Goal: Register for event/course: Sign up to attend an event or enroll in a course

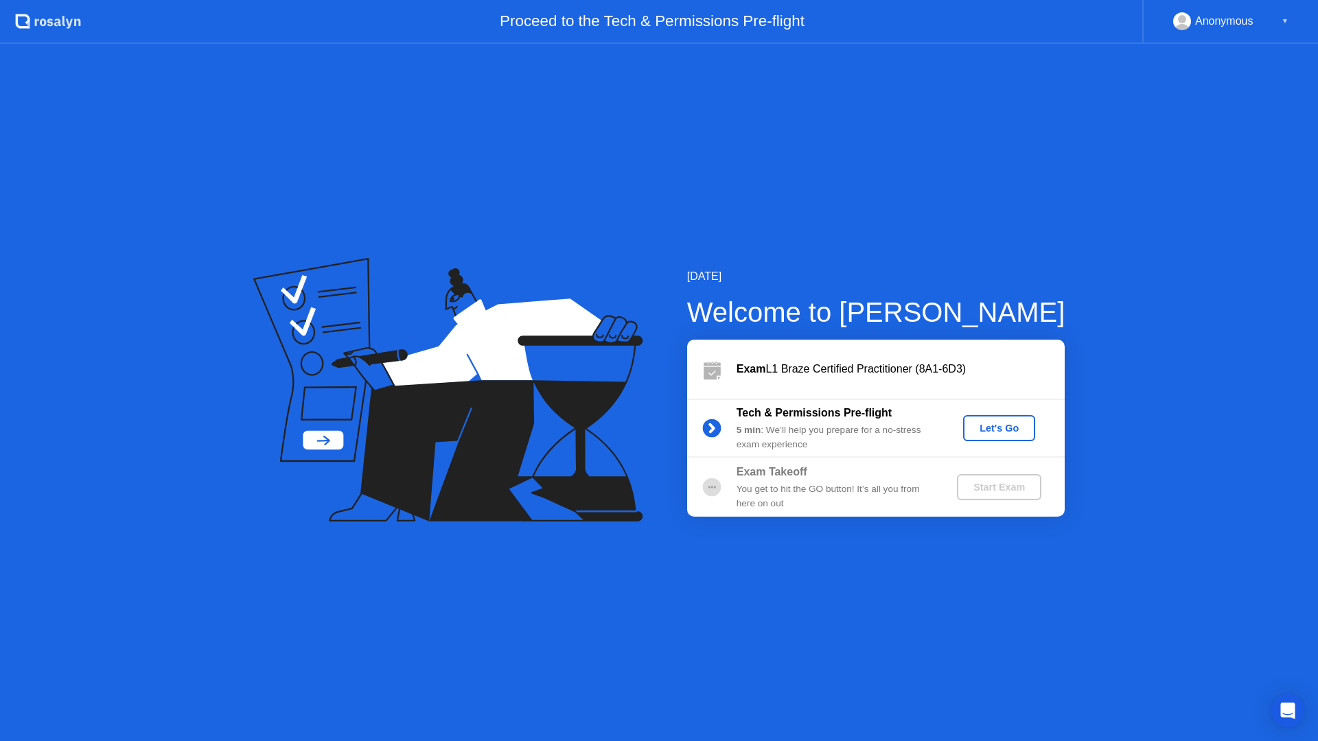
click at [992, 431] on div "Let's Go" at bounding box center [998, 428] width 61 height 11
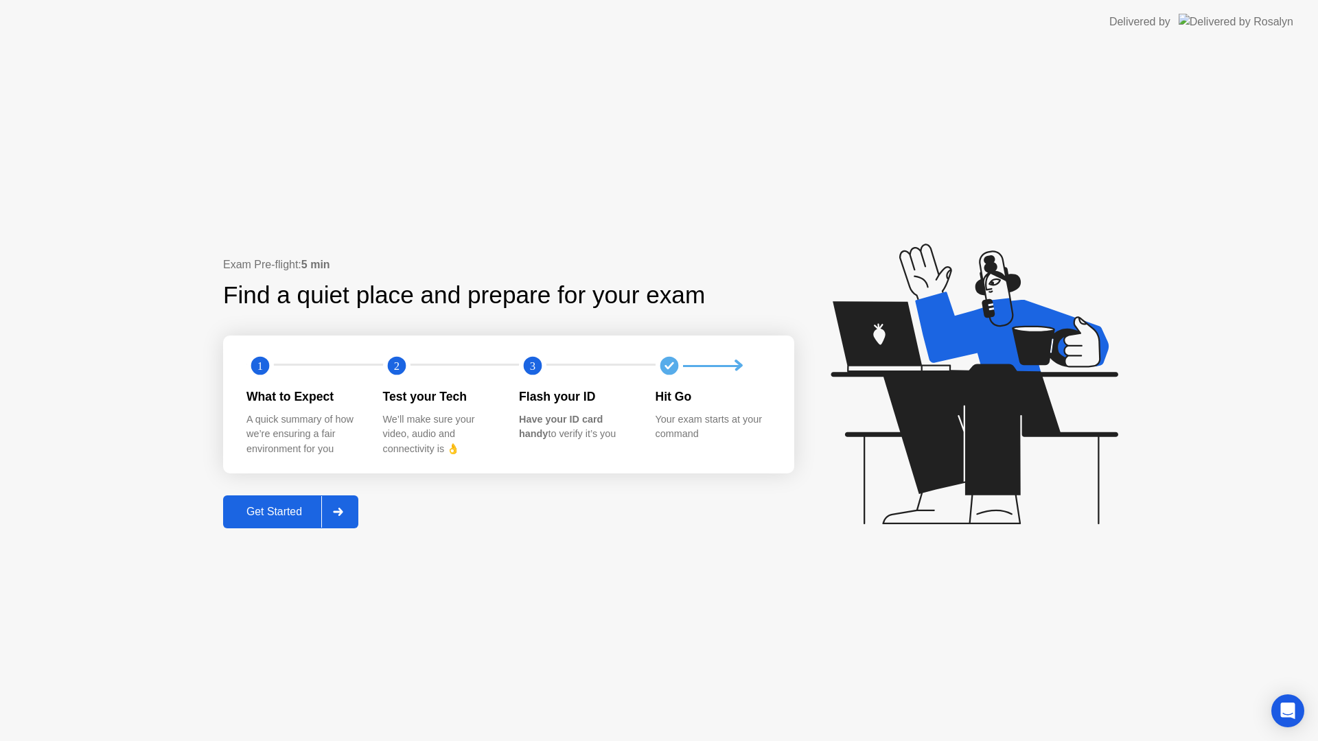
click at [259, 522] on button "Get Started" at bounding box center [290, 511] width 135 height 33
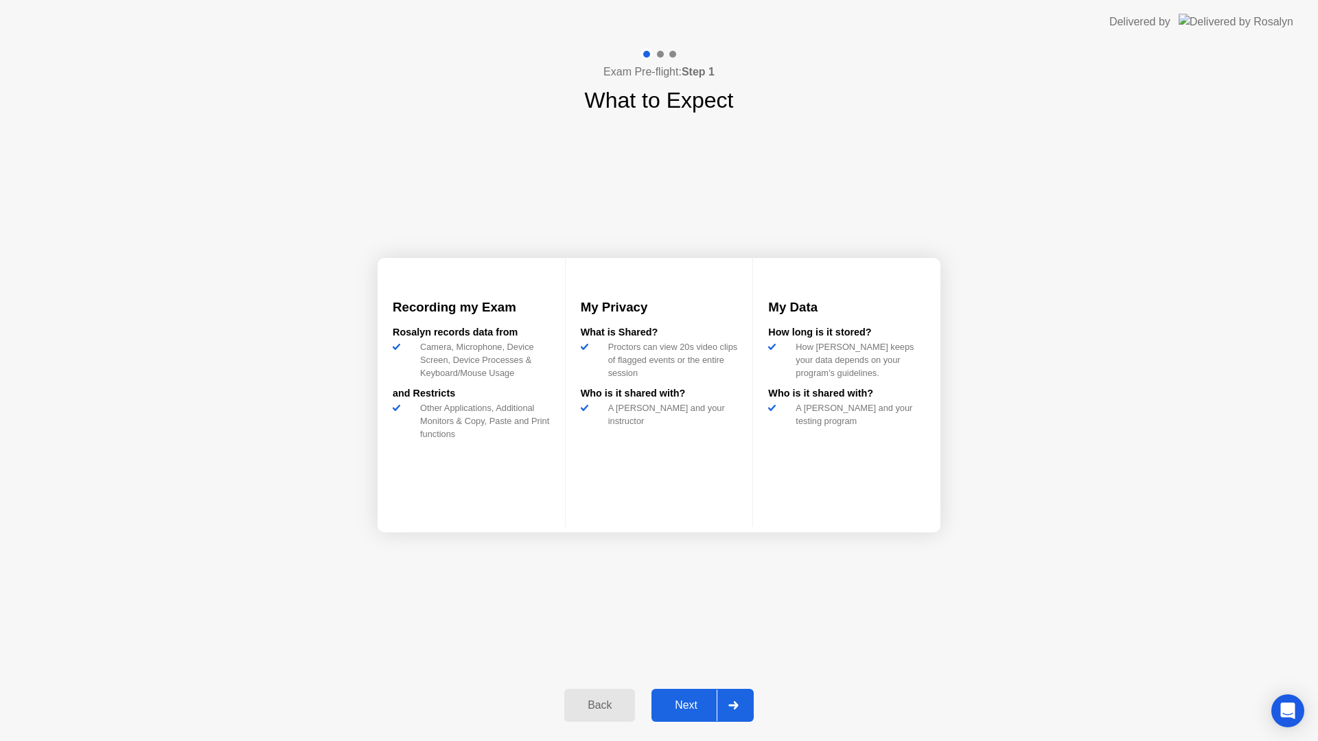
click at [701, 703] on div "Next" at bounding box center [685, 705] width 61 height 12
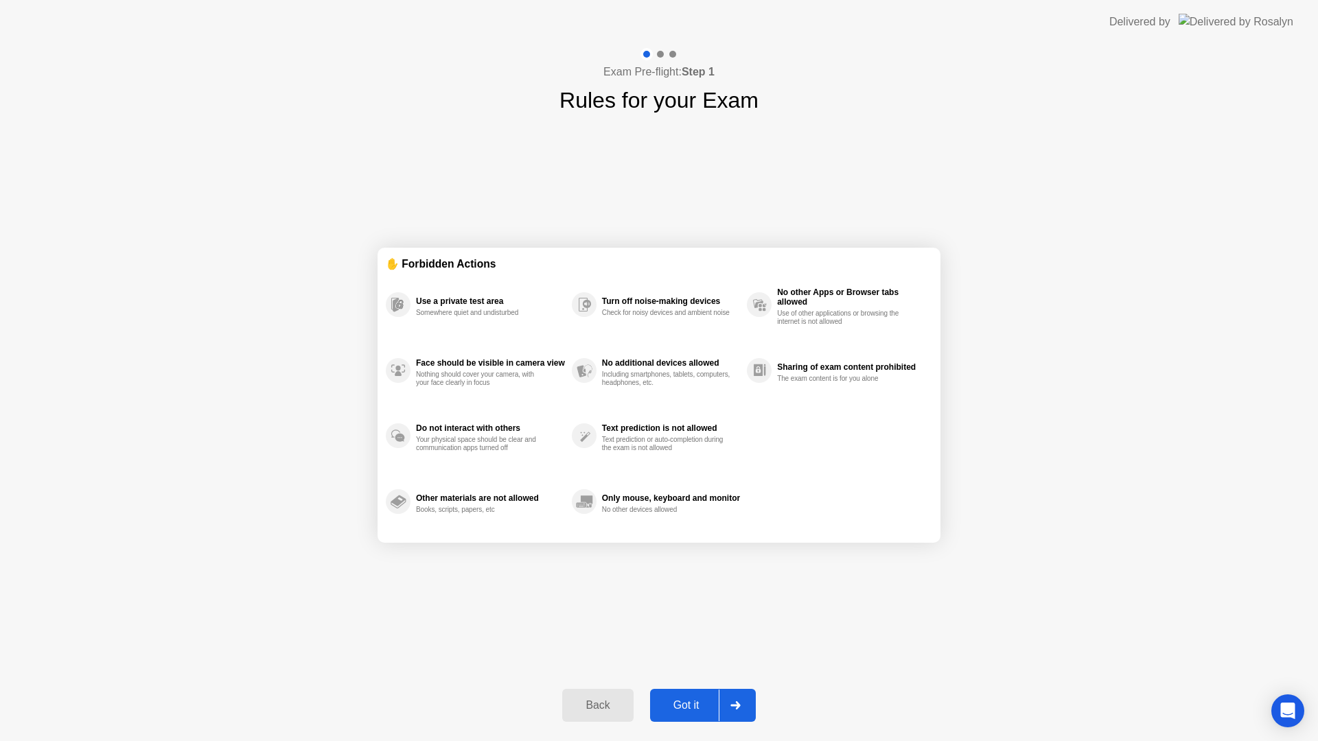
click at [697, 712] on div "Got it" at bounding box center [686, 705] width 65 height 12
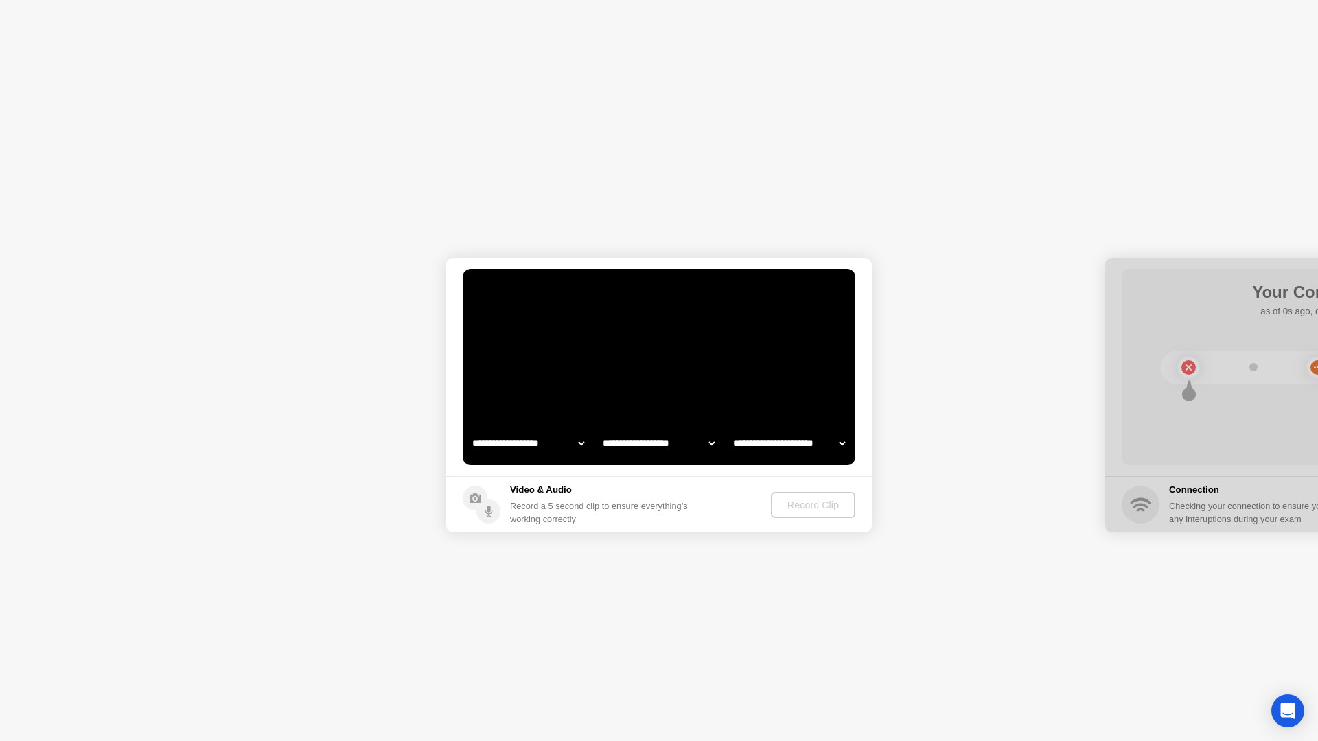
select select "**********"
select select "*******"
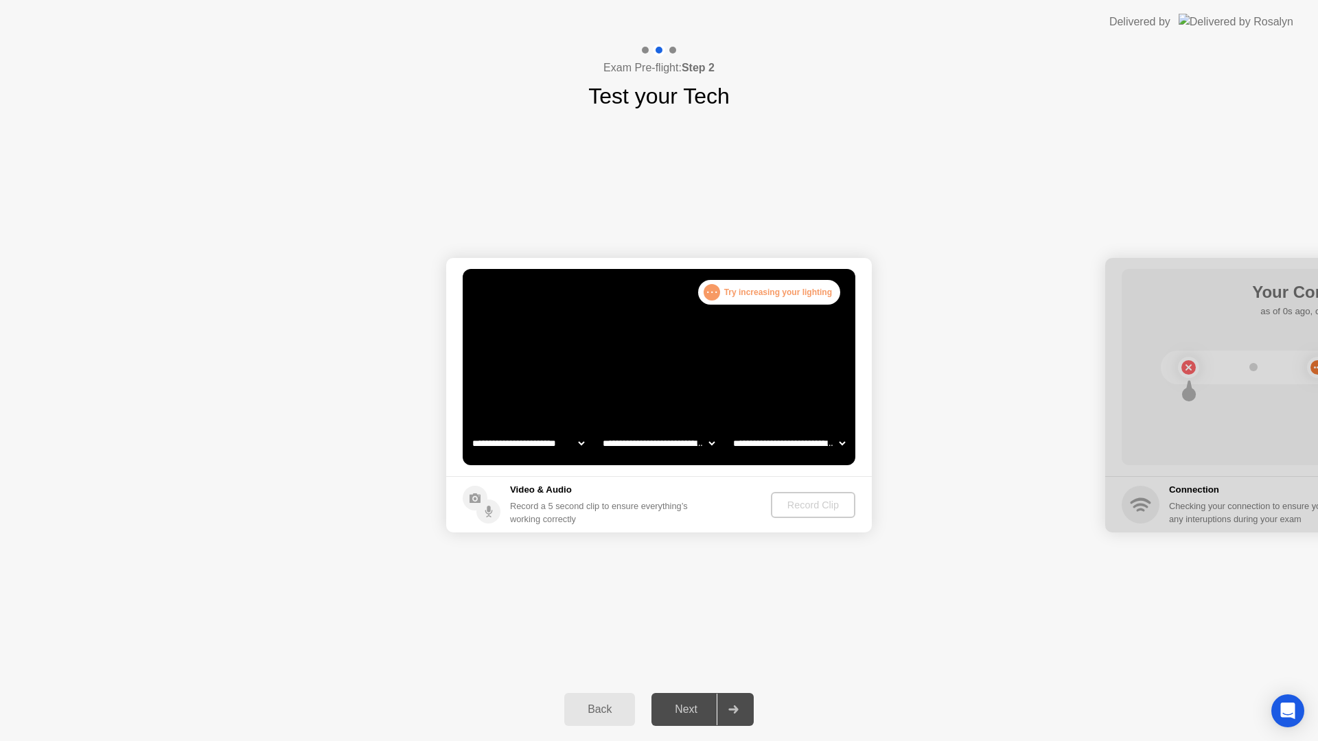
click at [581, 445] on select "**********" at bounding box center [527, 443] width 117 height 27
select select "**********"
click at [708, 445] on select "**********" at bounding box center [658, 443] width 117 height 27
click at [819, 447] on select "**********" at bounding box center [788, 443] width 117 height 27
click at [819, 505] on div "Record Clip" at bounding box center [813, 505] width 73 height 11
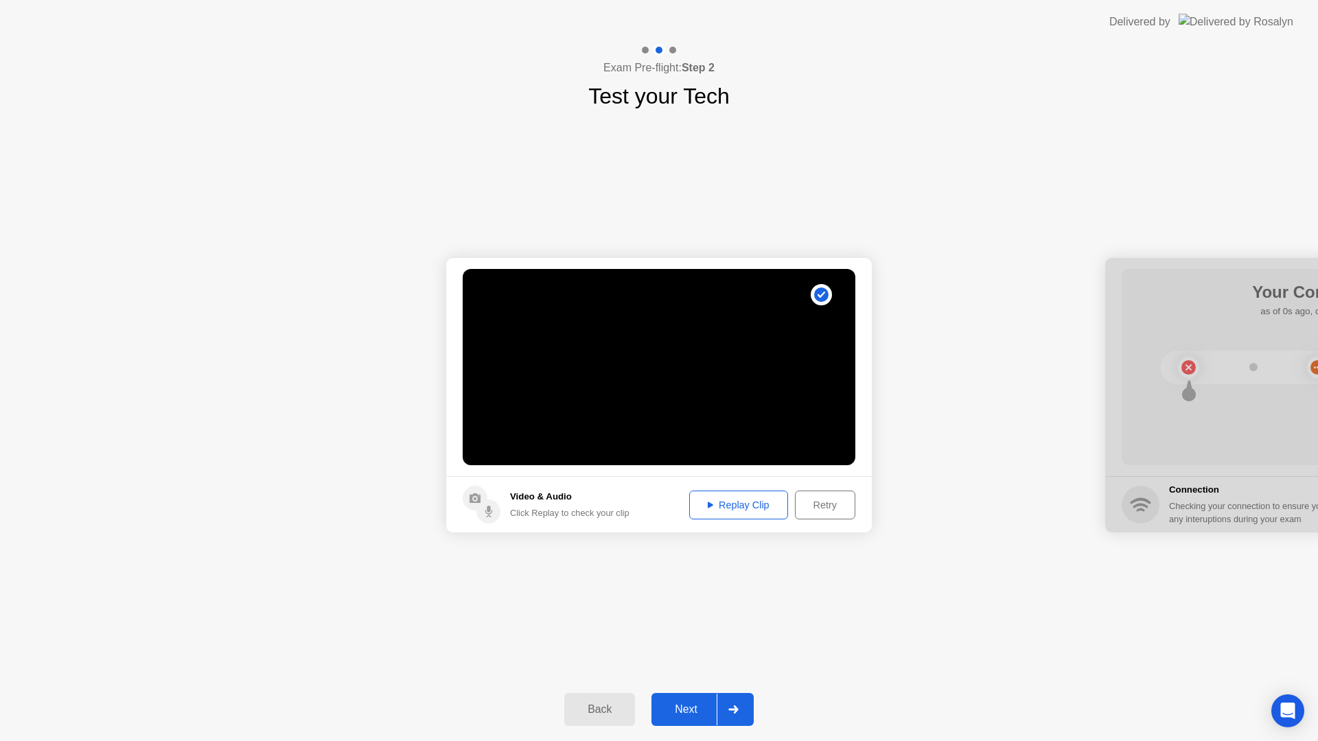
click at [717, 500] on div "Replay Clip" at bounding box center [738, 505] width 89 height 11
click at [842, 508] on div "Retry" at bounding box center [824, 505] width 51 height 11
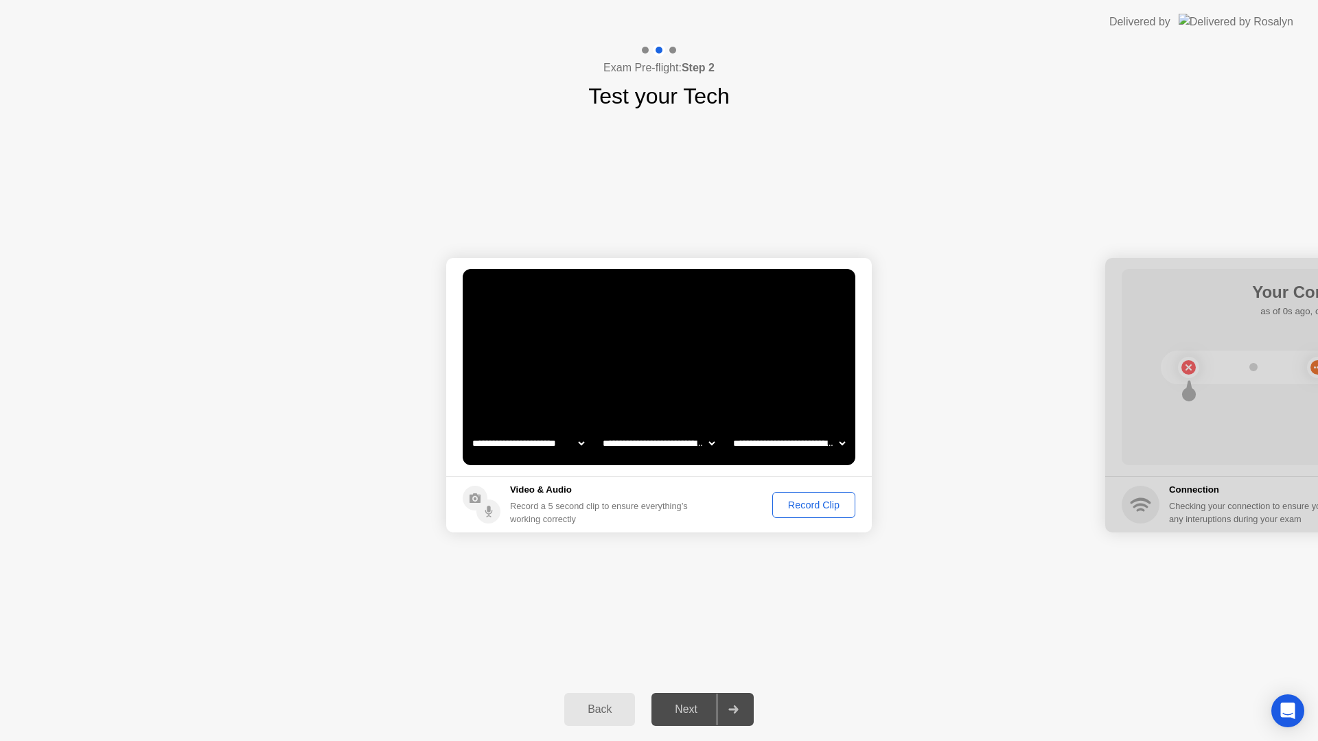
click at [656, 444] on select "**********" at bounding box center [658, 443] width 117 height 27
click at [655, 444] on select "**********" at bounding box center [658, 443] width 117 height 27
click at [811, 445] on select "**********" at bounding box center [788, 443] width 117 height 27
select select "**********"
click at [815, 504] on div "Record Clip" at bounding box center [813, 505] width 73 height 11
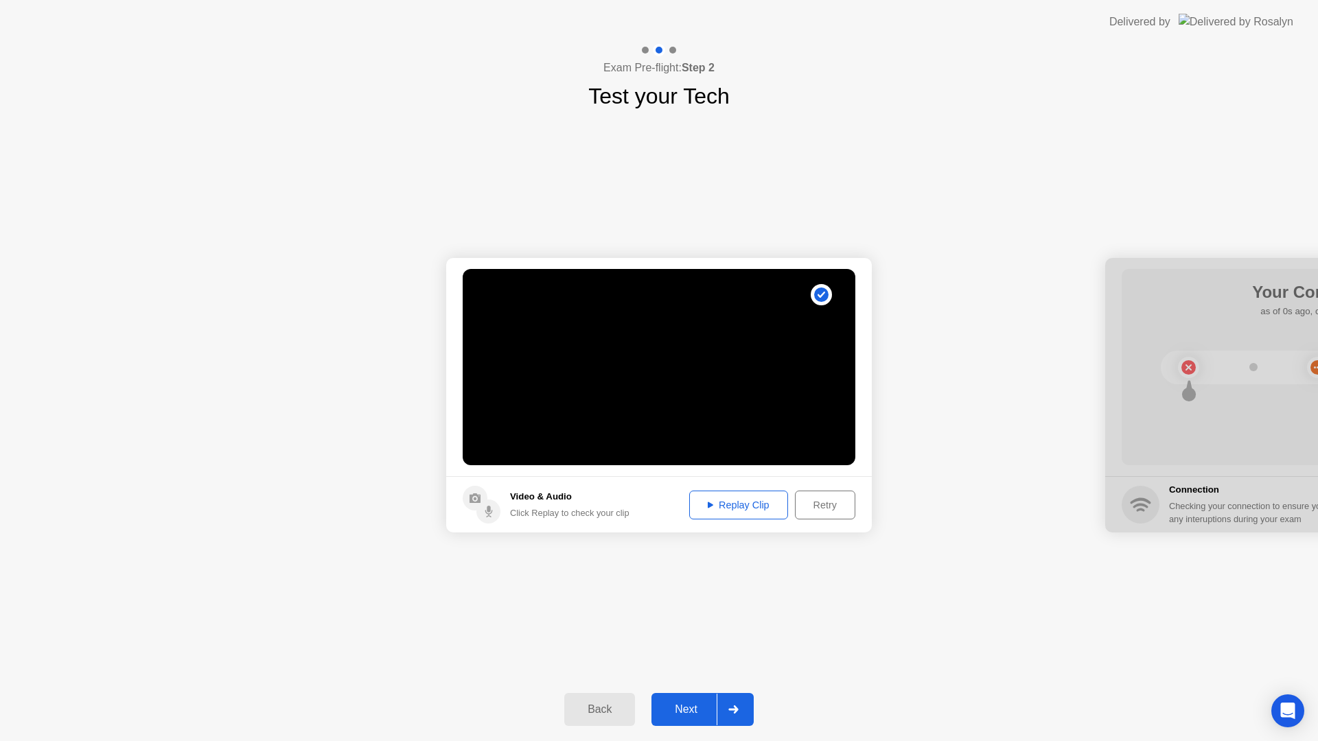
click at [757, 502] on div "Replay Clip" at bounding box center [738, 505] width 89 height 11
click at [701, 712] on div "Next" at bounding box center [685, 709] width 61 height 12
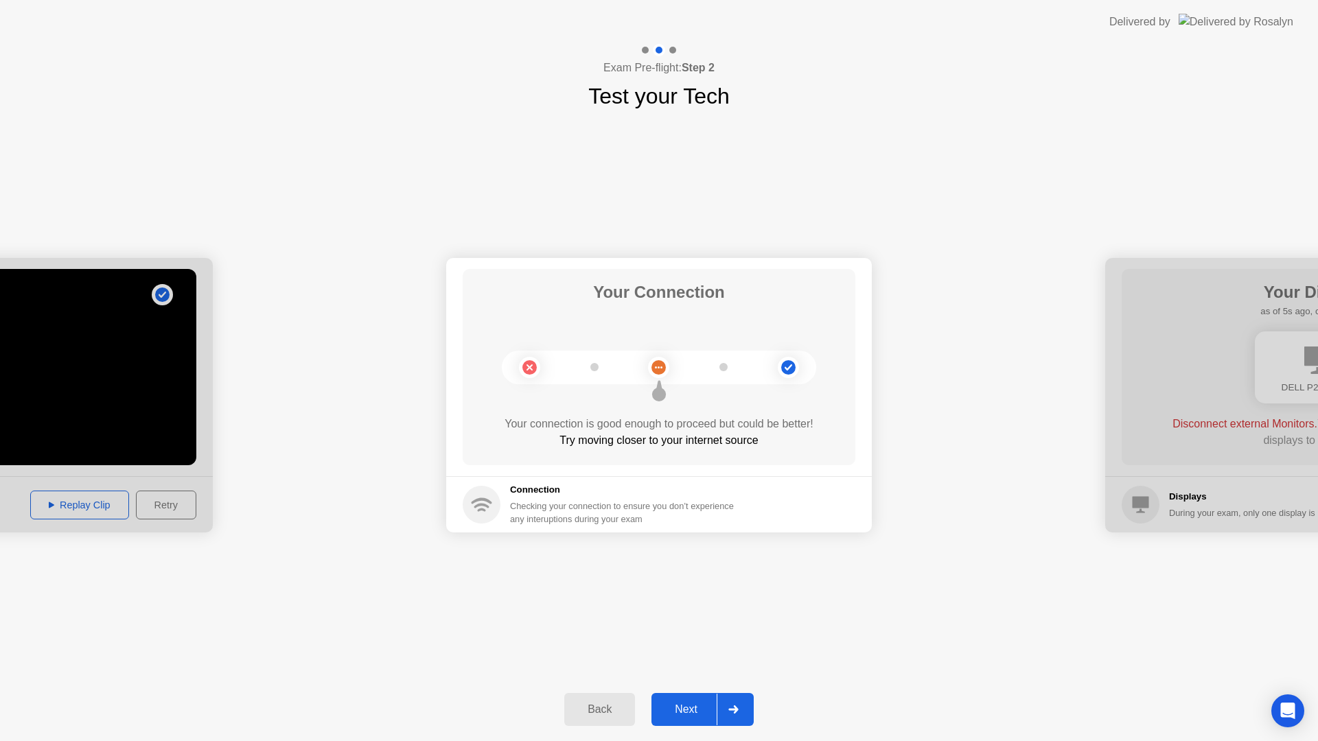
click at [659, 370] on circle at bounding box center [658, 367] width 14 height 14
drag, startPoint x: 621, startPoint y: 435, endPoint x: 589, endPoint y: 417, distance: 37.2
click at [621, 435] on div "Try moving closer to your internet source" at bounding box center [659, 440] width 393 height 16
click at [502, 364] on icon at bounding box center [530, 368] width 56 height 56
click at [520, 509] on div "Checking your connection to ensure you don’t experience any interuptions during…" at bounding box center [626, 513] width 232 height 26
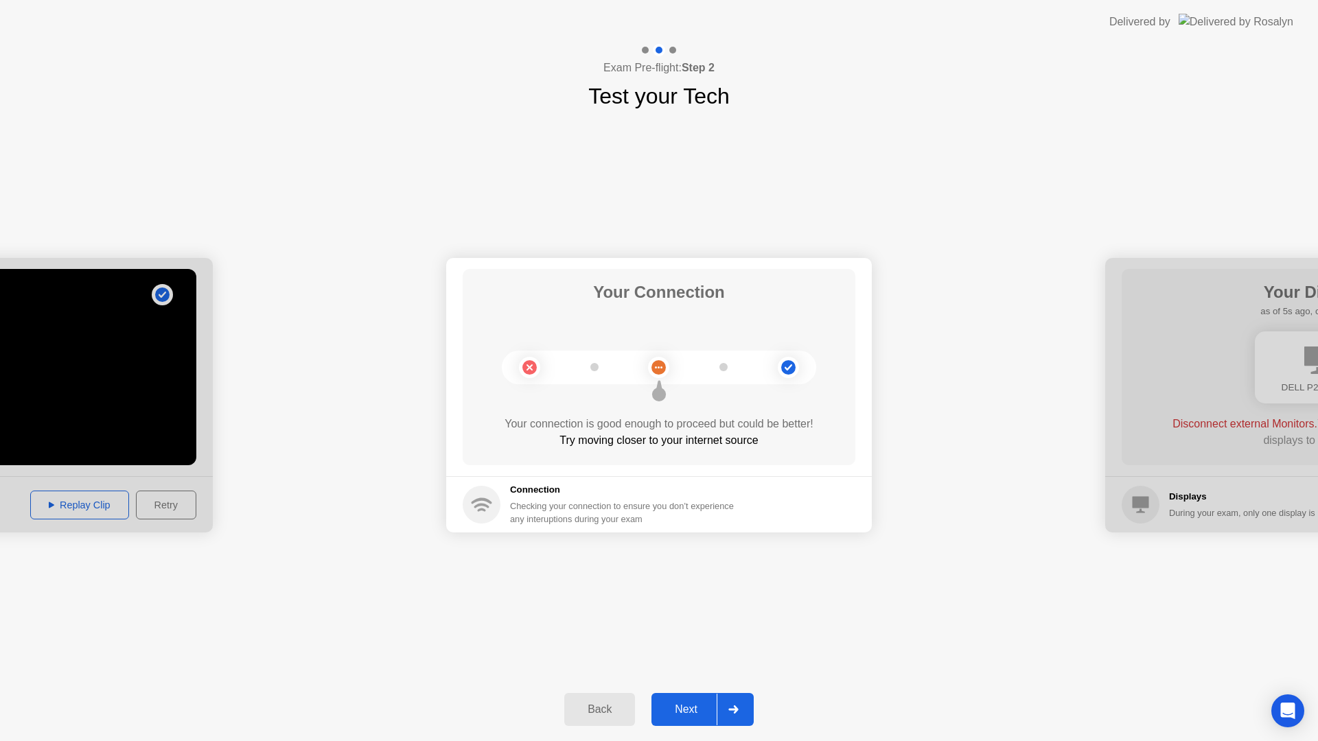
click at [660, 364] on circle at bounding box center [658, 367] width 14 height 14
click at [638, 293] on h1 "Your Connection" at bounding box center [659, 292] width 132 height 25
click at [786, 369] on icon at bounding box center [788, 367] width 8 height 6
click at [641, 443] on div "Try moving closer to your internet source" at bounding box center [659, 440] width 393 height 16
click at [698, 482] on footer "Connection Checking your connection to ensure you don’t experience any interupt…" at bounding box center [658, 504] width 425 height 56
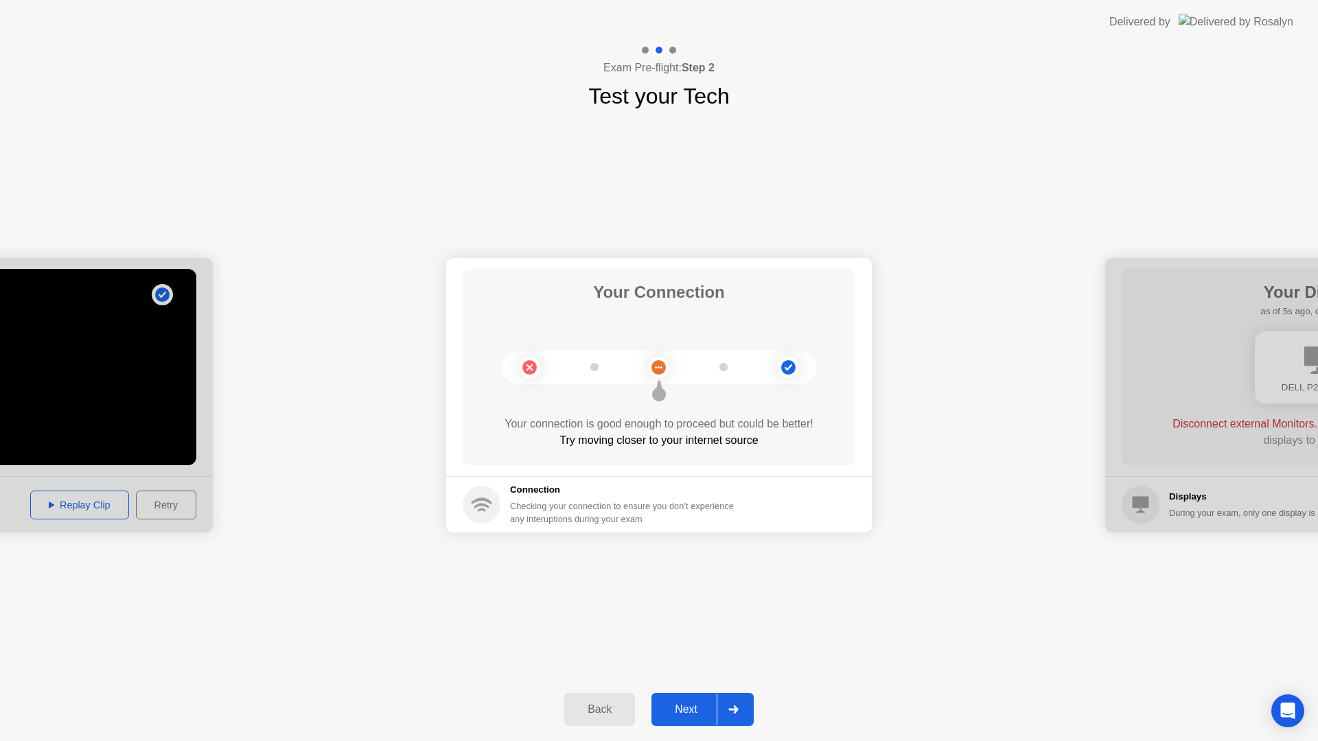
drag, startPoint x: 421, startPoint y: 646, endPoint x: 428, endPoint y: 642, distance: 8.0
click at [421, 646] on div "**********" at bounding box center [659, 395] width 1318 height 565
click at [104, 337] on div at bounding box center [-1, 395] width 425 height 274
click at [683, 719] on button "Next" at bounding box center [702, 709] width 102 height 33
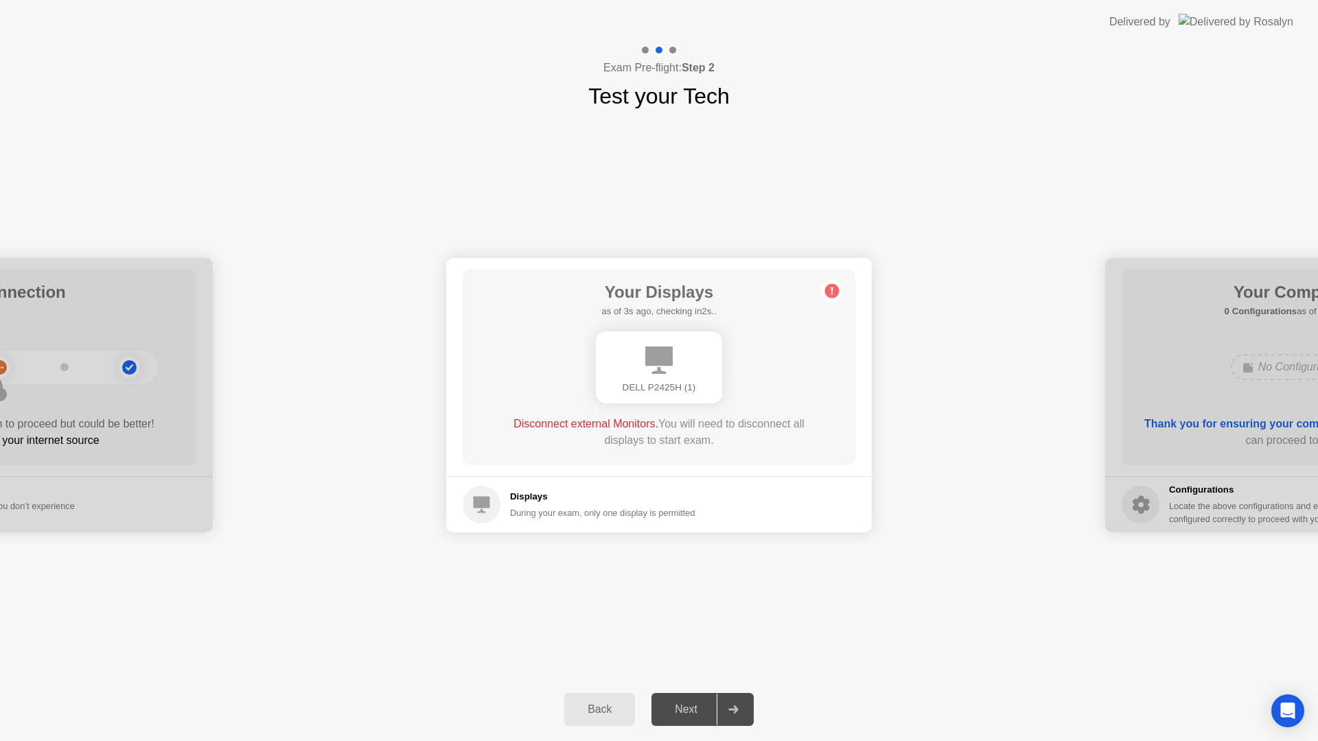
click at [648, 508] on div "During your exam, only one display is permitted" at bounding box center [602, 512] width 185 height 13
click at [571, 413] on div "Your Displays as of 4s ago, checking in1s.. DELL P2425H (1) Disconnect external…" at bounding box center [659, 367] width 393 height 196
click at [791, 499] on footer "Displays During your exam, only one display is permitted" at bounding box center [658, 504] width 425 height 56
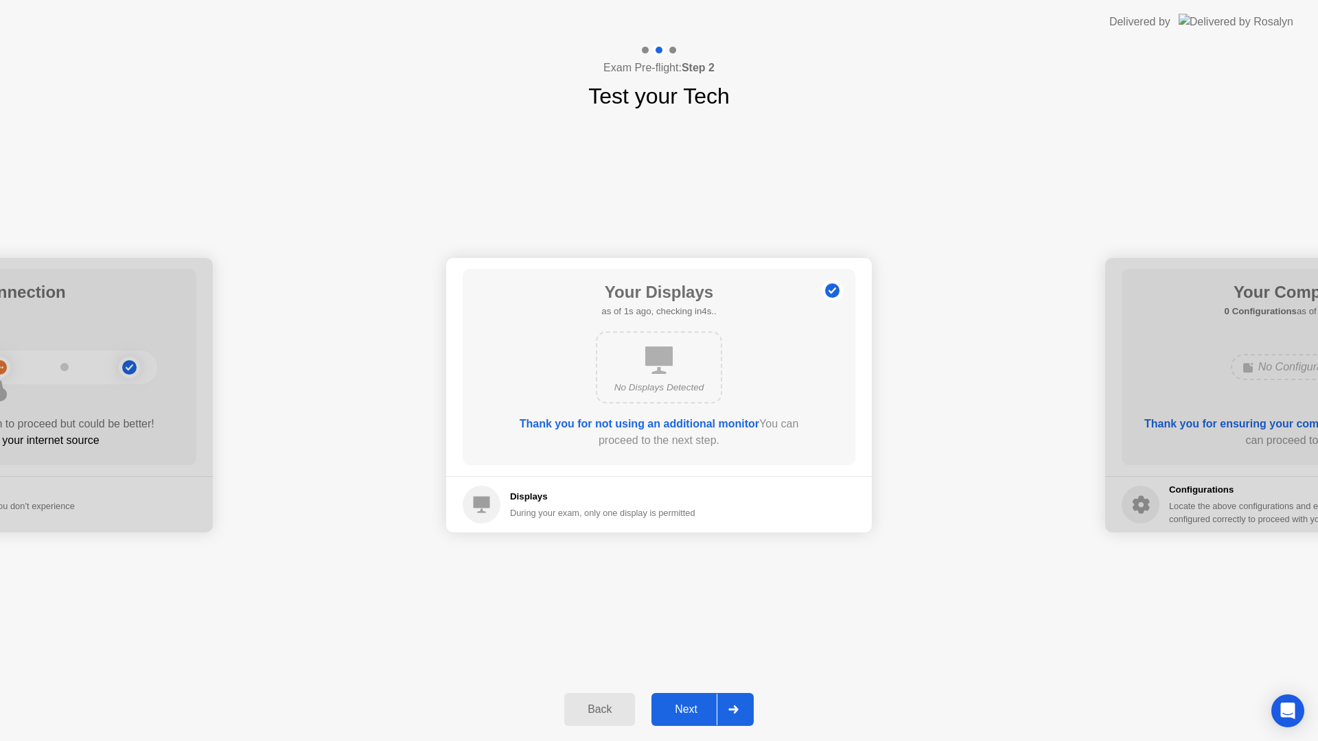
click at [700, 705] on div "Next" at bounding box center [685, 709] width 61 height 12
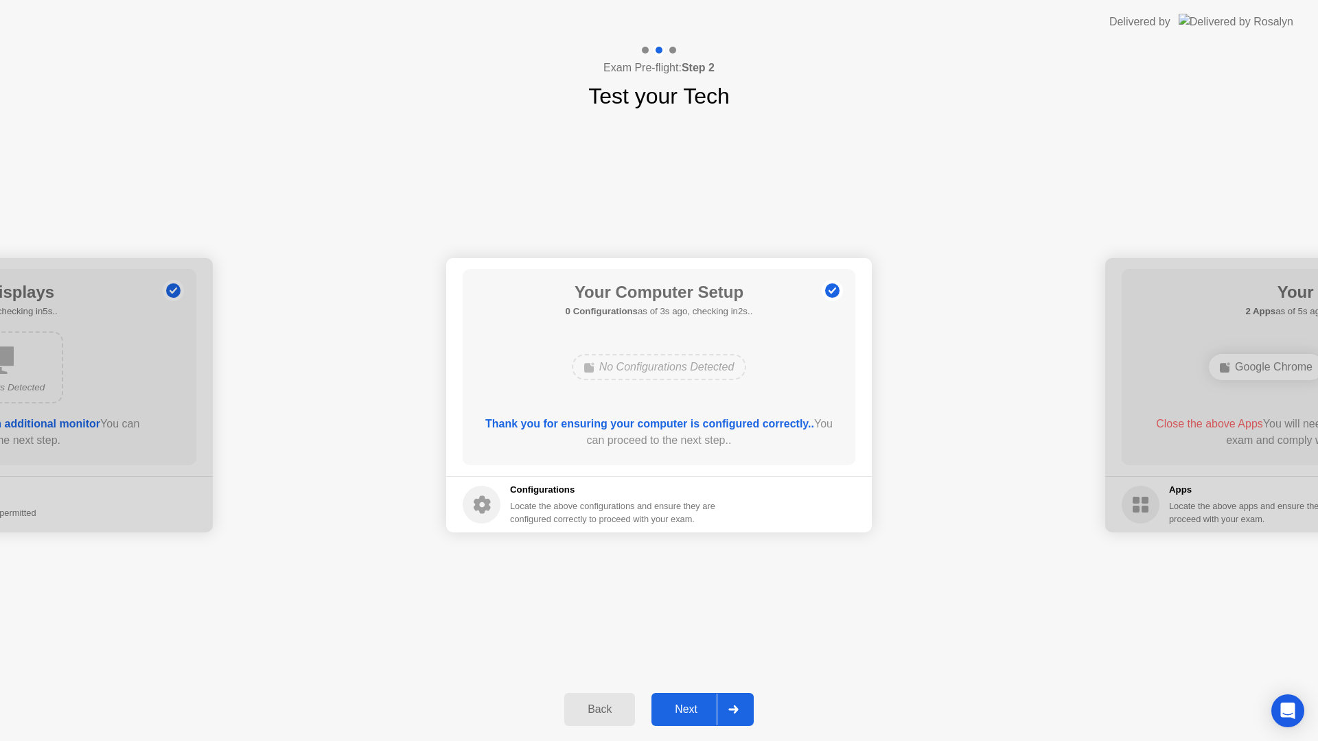
click at [690, 713] on div "Next" at bounding box center [685, 709] width 61 height 12
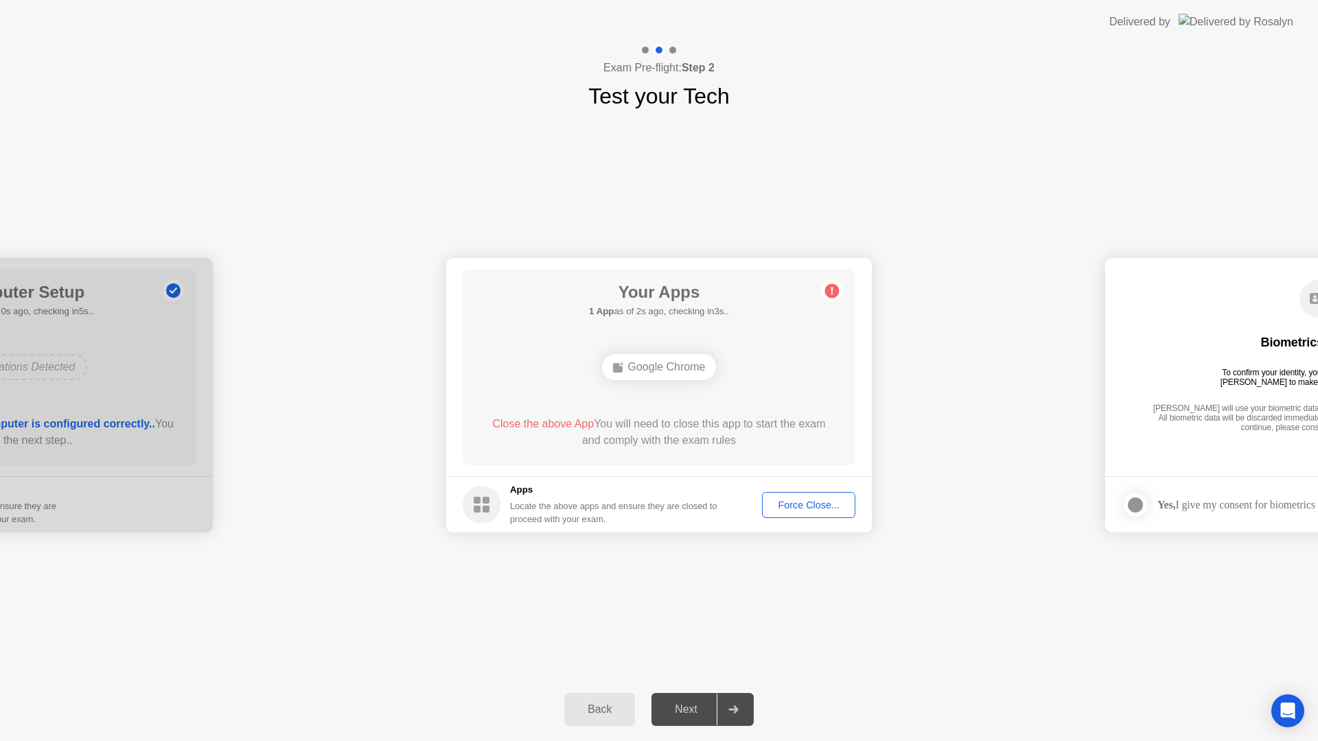
click at [812, 500] on div "Force Close..." at bounding box center [809, 505] width 84 height 11
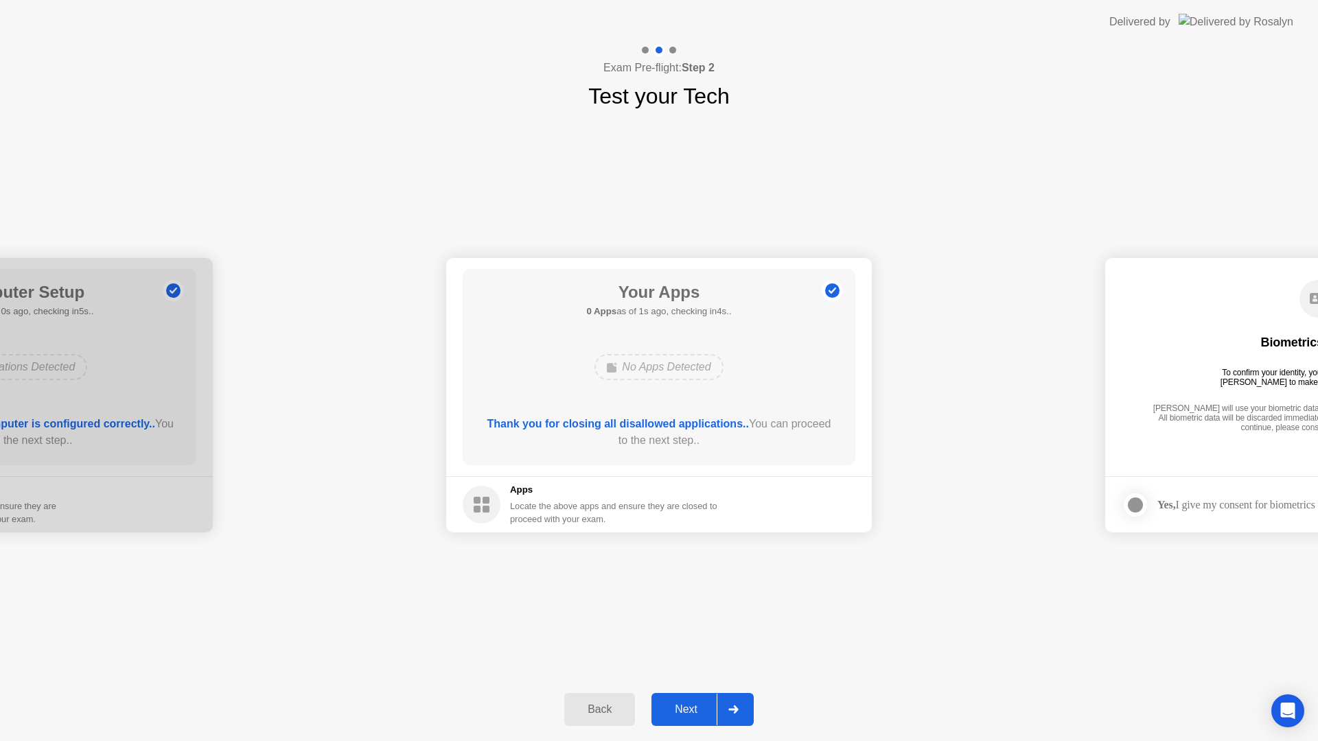
click at [710, 705] on div "Next" at bounding box center [685, 709] width 61 height 12
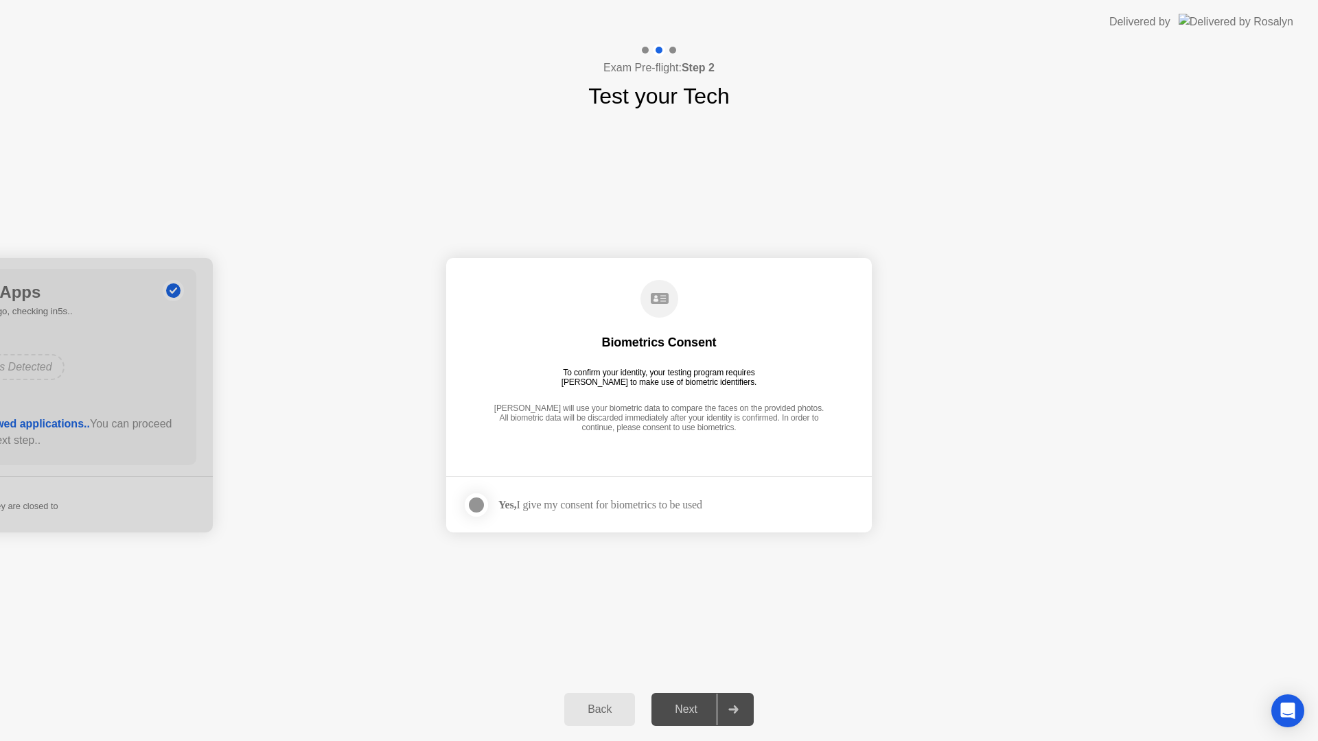
click at [472, 505] on div at bounding box center [476, 505] width 16 height 16
click at [697, 710] on div "Next" at bounding box center [685, 709] width 61 height 12
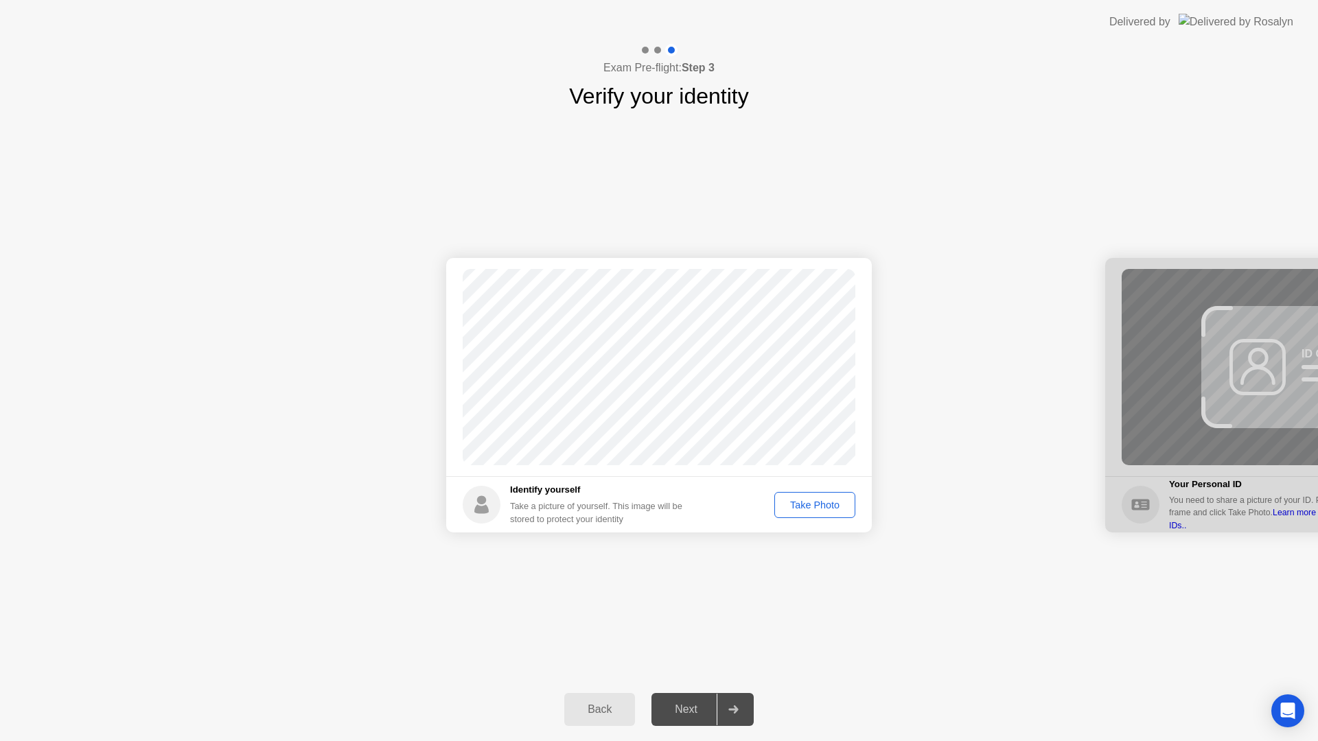
click at [802, 508] on div "Take Photo" at bounding box center [814, 505] width 71 height 11
click at [692, 707] on div "Next" at bounding box center [685, 709] width 61 height 12
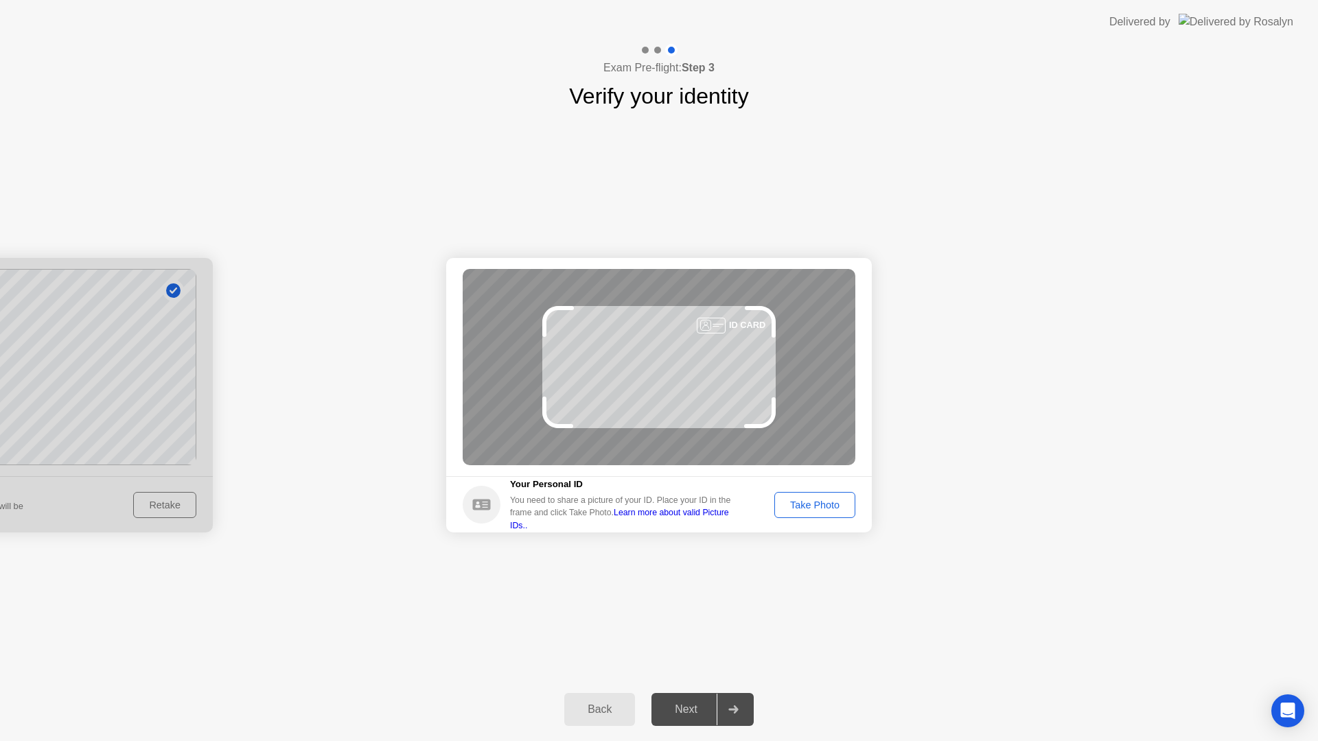
click at [804, 500] on div "Take Photo" at bounding box center [814, 505] width 71 height 11
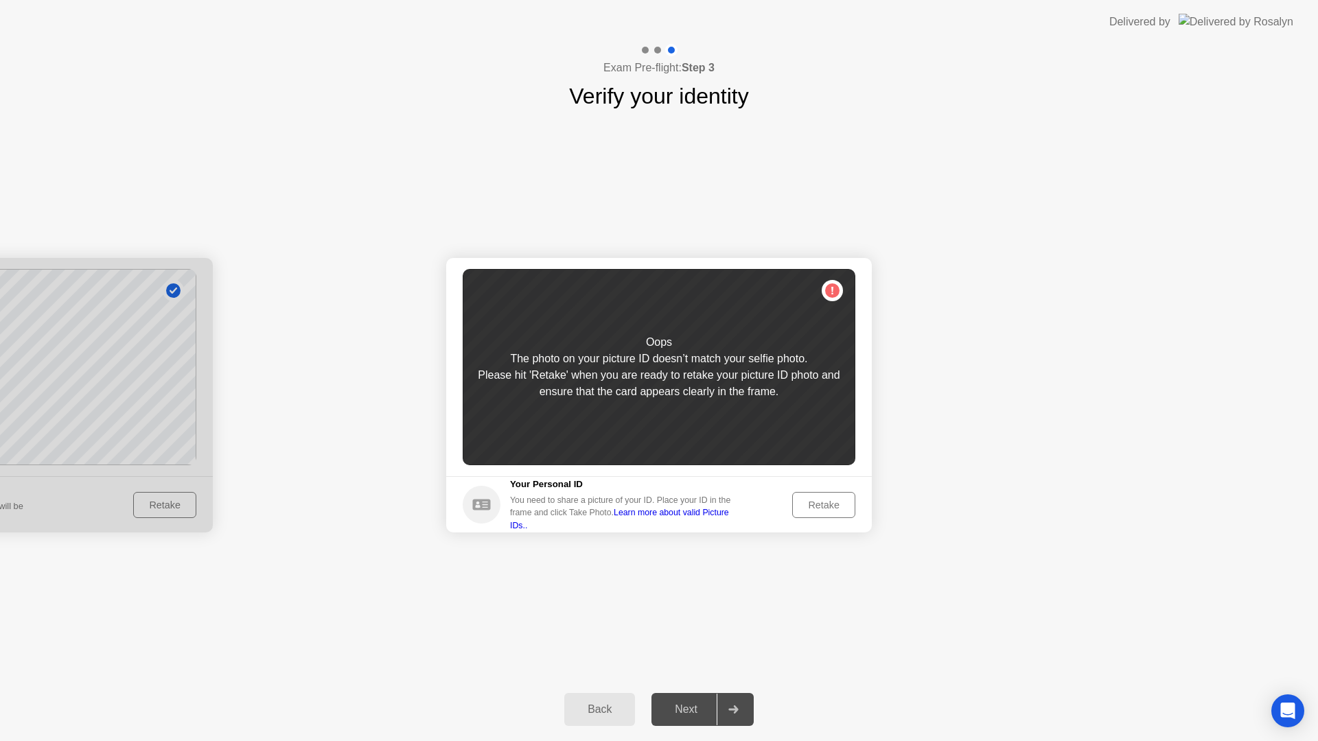
click at [815, 506] on div "Retake" at bounding box center [824, 505] width 54 height 11
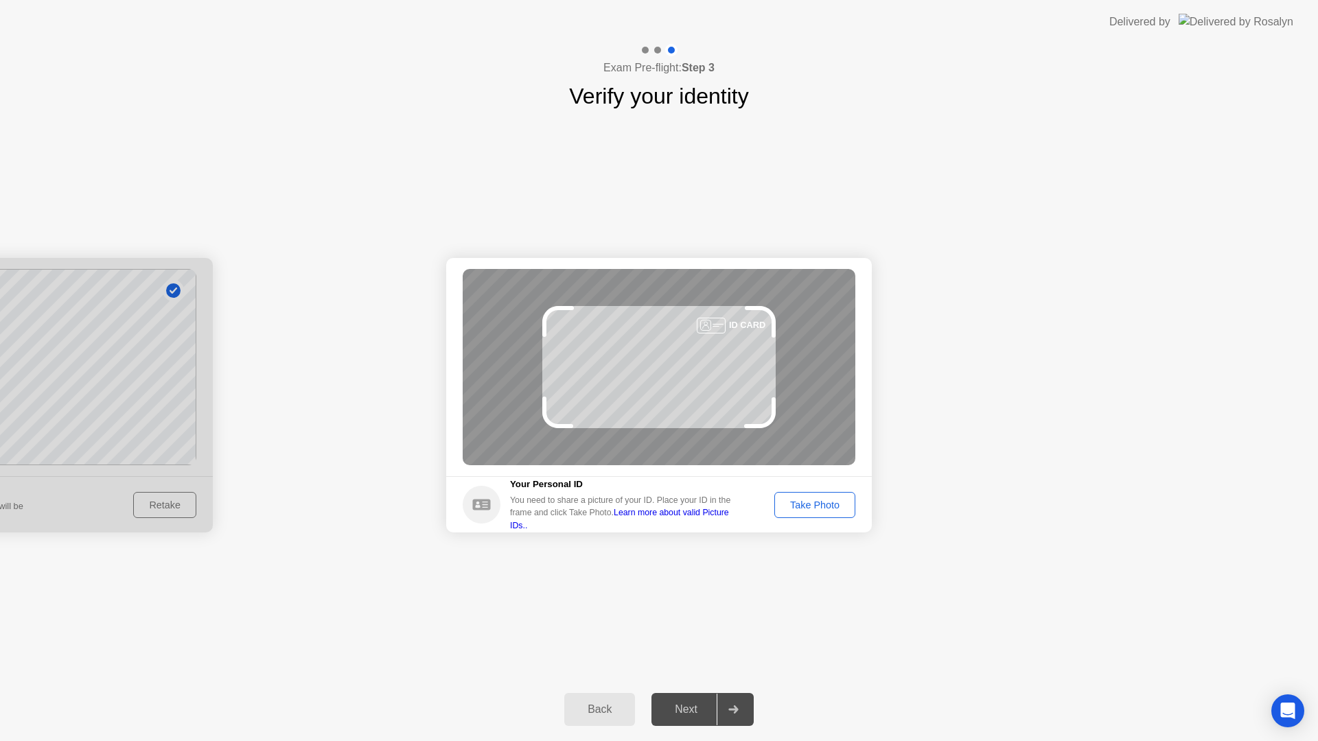
click at [701, 394] on div "ID CARD" at bounding box center [659, 367] width 393 height 196
click at [709, 394] on div "ID CARD" at bounding box center [659, 367] width 393 height 196
click at [817, 496] on button "Take Photo" at bounding box center [814, 505] width 81 height 26
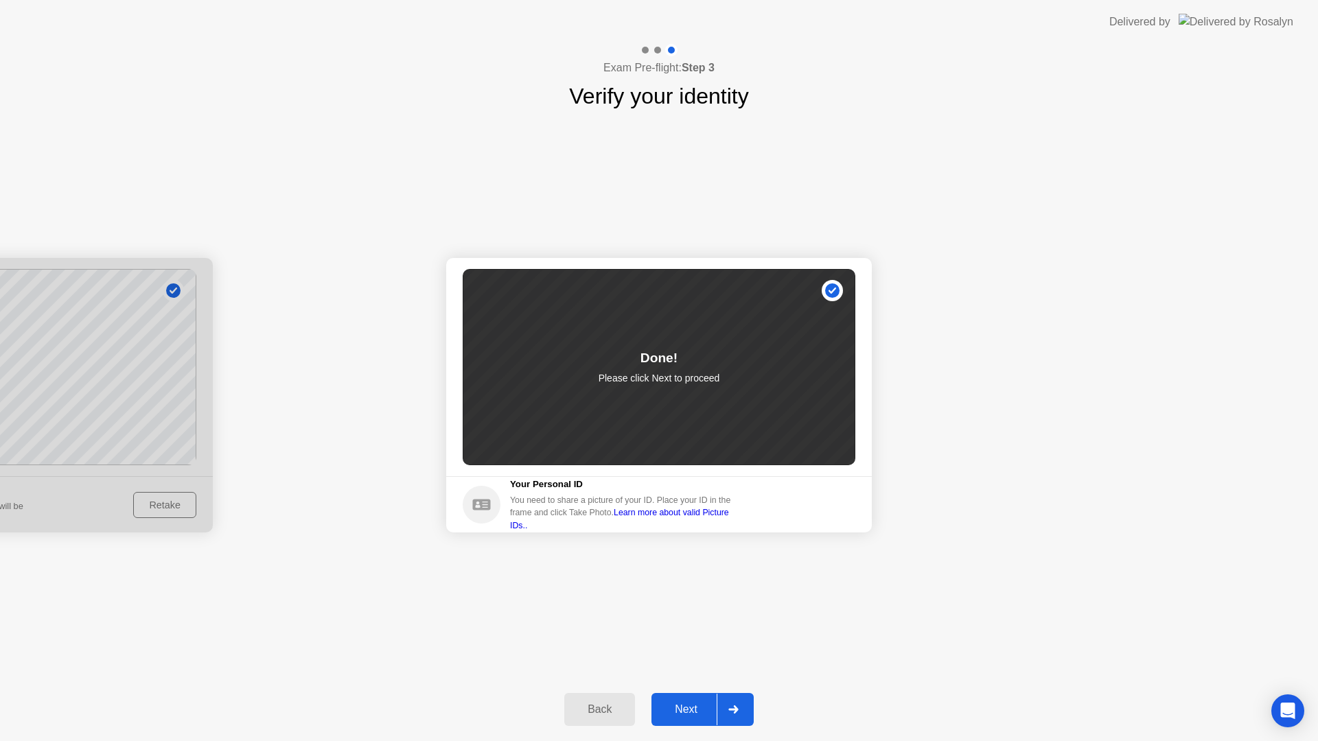
click at [675, 718] on button "Next" at bounding box center [702, 709] width 102 height 33
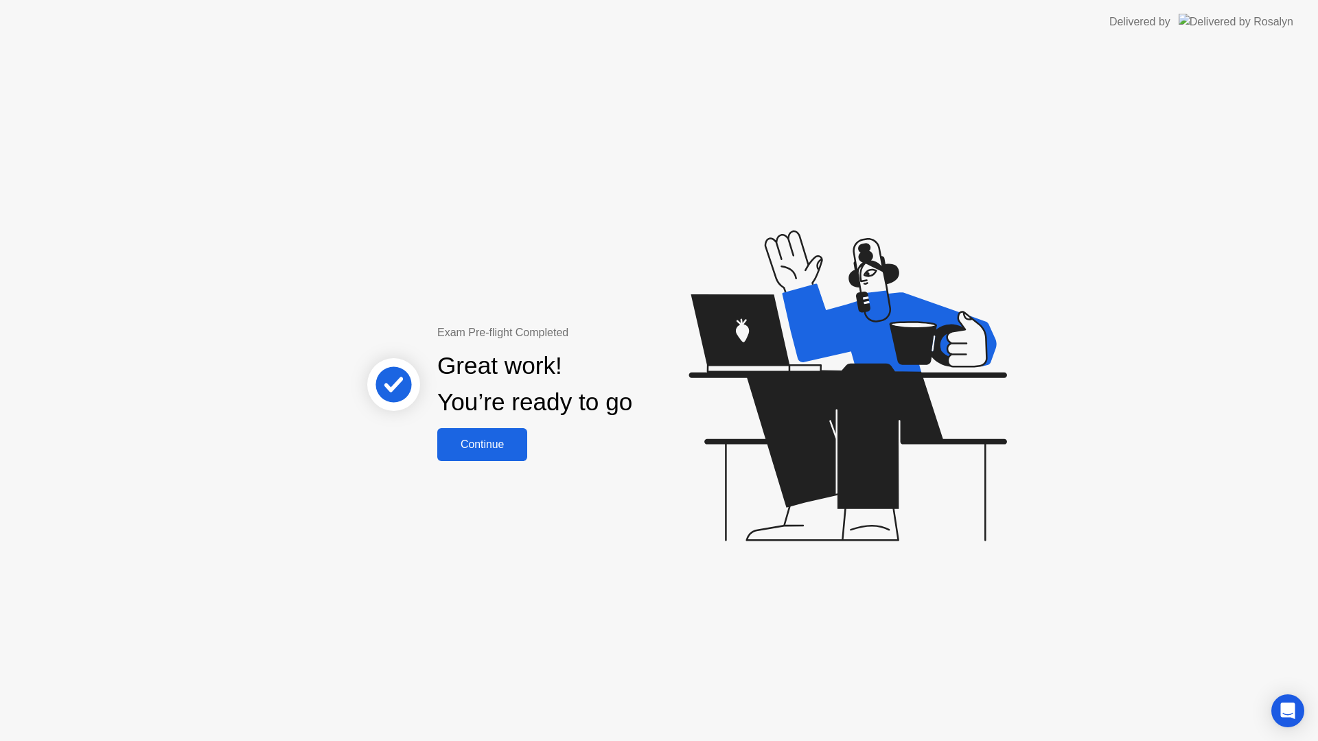
click at [491, 451] on div "Continue" at bounding box center [482, 445] width 82 height 12
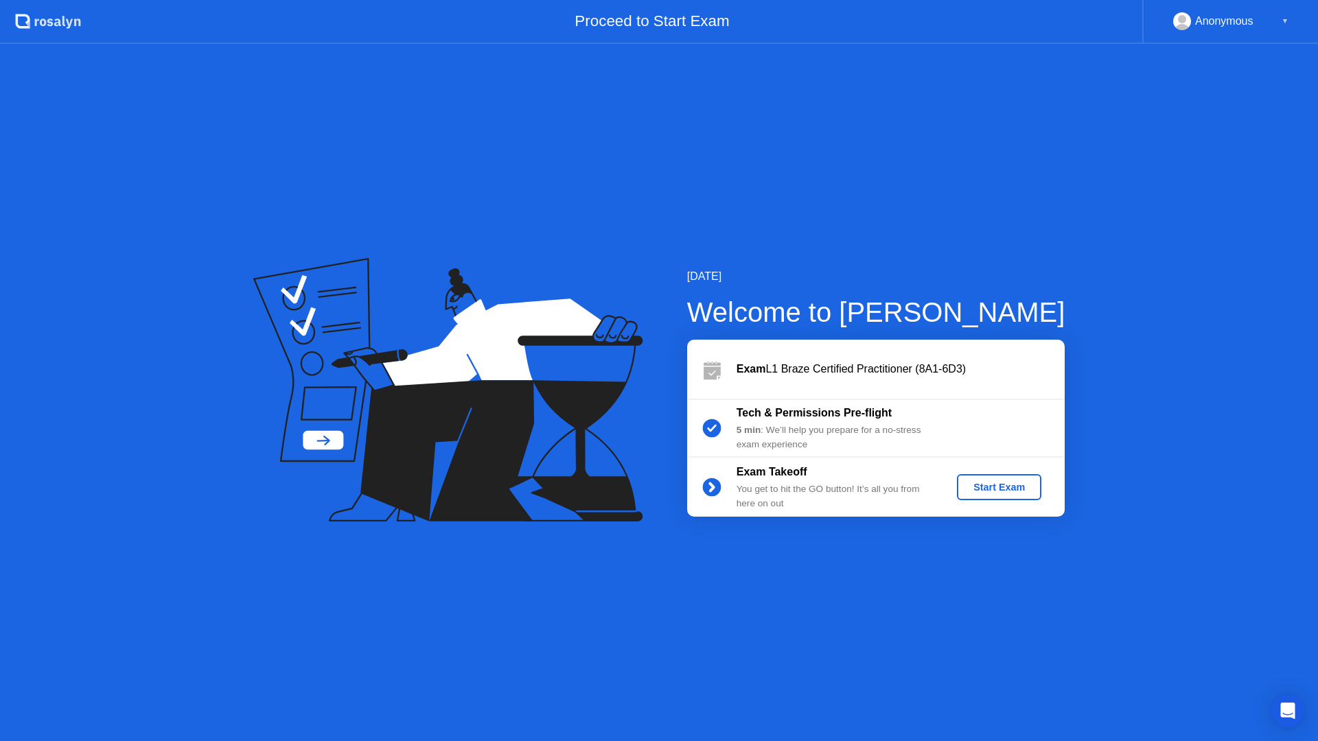
click at [993, 482] on div "Start Exam" at bounding box center [998, 487] width 73 height 11
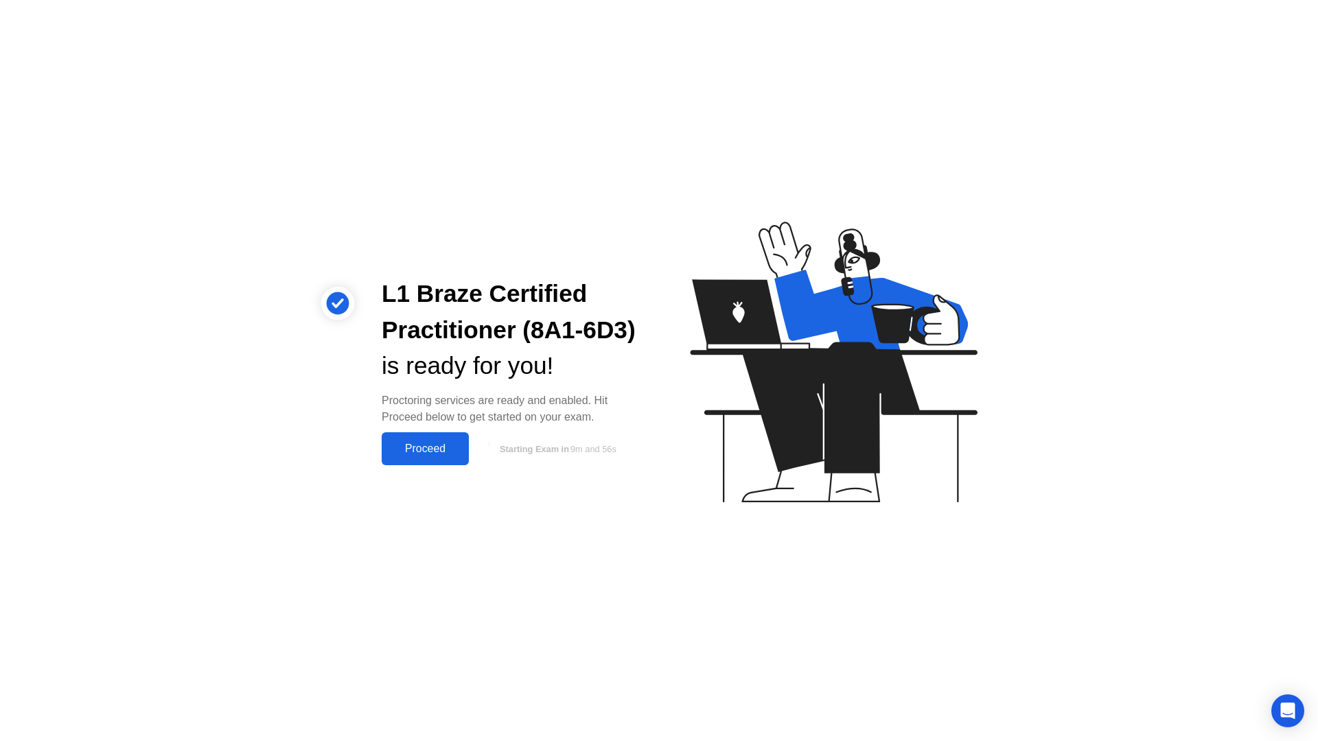
click at [420, 465] on button "Proceed" at bounding box center [425, 448] width 87 height 33
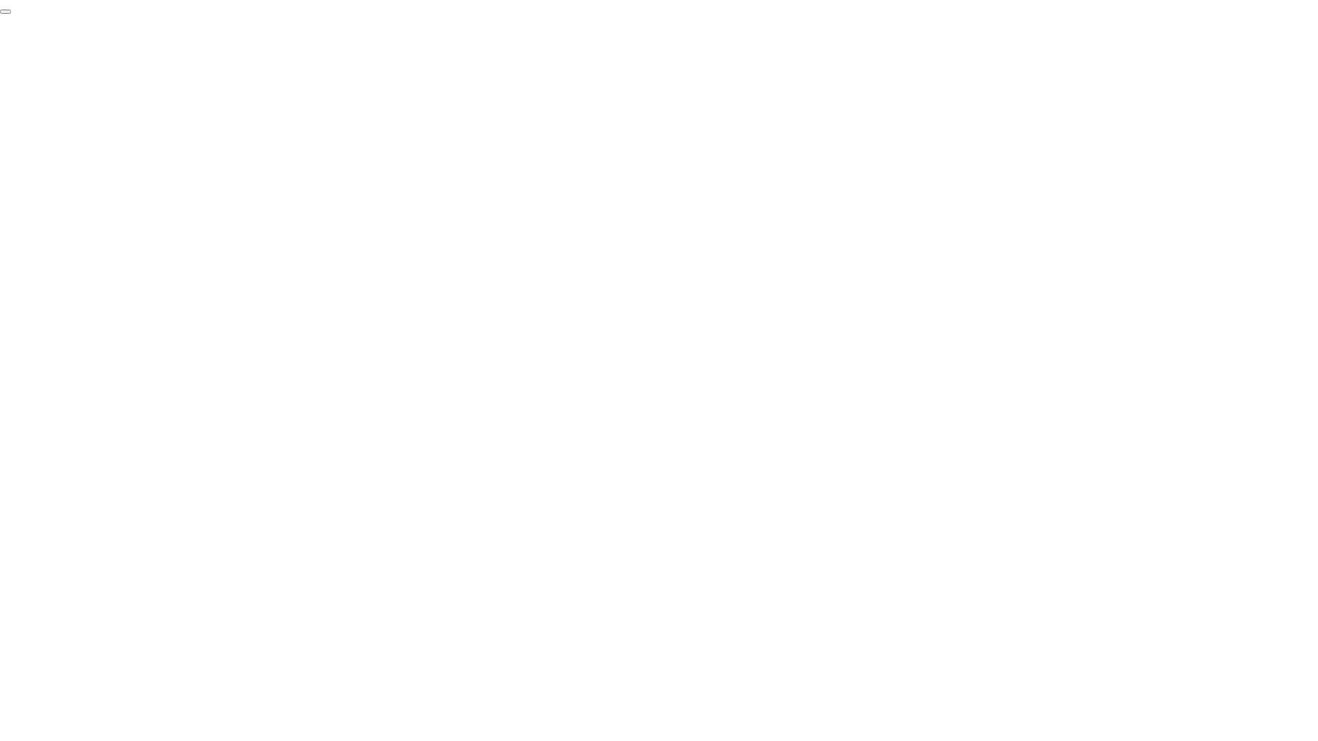
click div "End Proctoring Session"
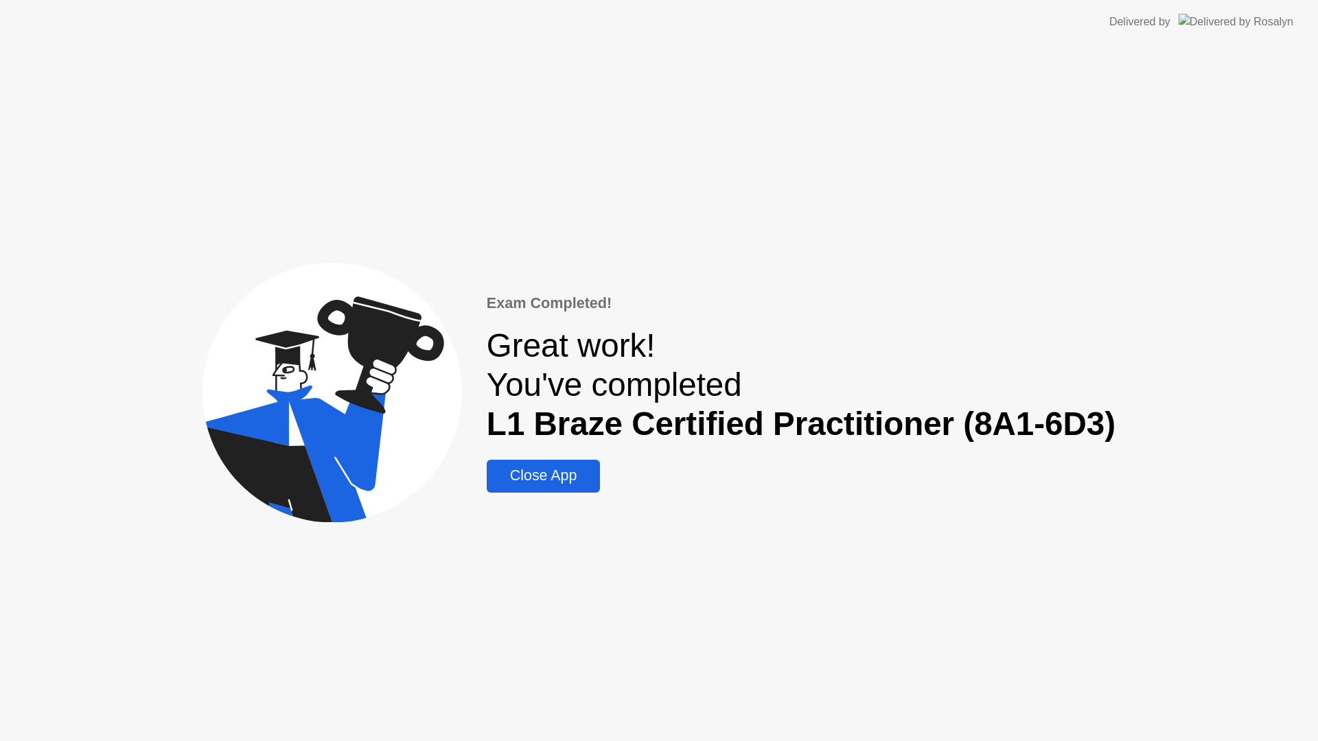
click at [554, 481] on div "Close App" at bounding box center [543, 475] width 105 height 17
